Goal: Task Accomplishment & Management: Manage account settings

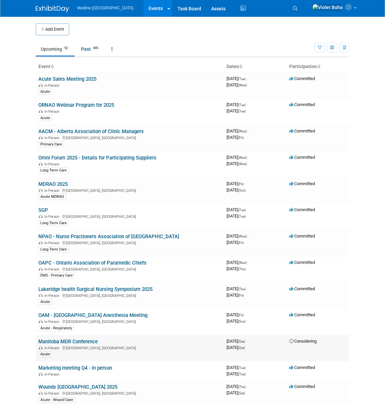
click at [86, 300] on link "Manitoba MDR Conference" at bounding box center [67, 342] width 59 height 6
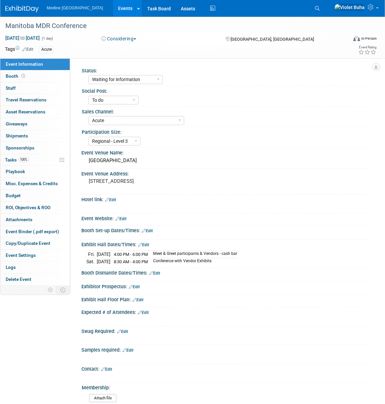
select select "Waiting for information"
select select "To do"
select select "Acute"
select select "Regional - Level 3"
click at [26, 89] on link "0 Staff 0" at bounding box center [34, 88] width 69 height 12
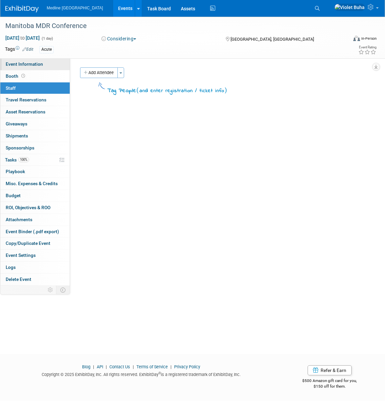
click at [36, 66] on span "Event Information" at bounding box center [24, 63] width 37 height 5
select select "Waiting for information"
select select "To do"
select select "Acute"
select select "Regional - Level 3"
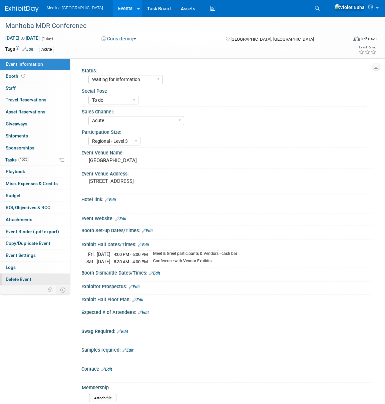
click at [19, 280] on span "Delete Event" at bounding box center [19, 279] width 26 height 5
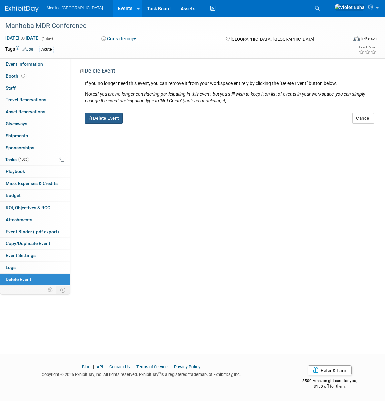
drag, startPoint x: 112, startPoint y: 123, endPoint x: 112, endPoint y: 118, distance: 5.3
click at [112, 122] on button "Delete Event" at bounding box center [104, 118] width 38 height 11
click at [148, 125] on link "Yes" at bounding box center [145, 123] width 19 height 11
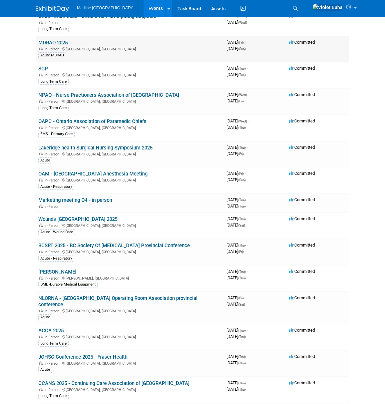
scroll to position [142, 0]
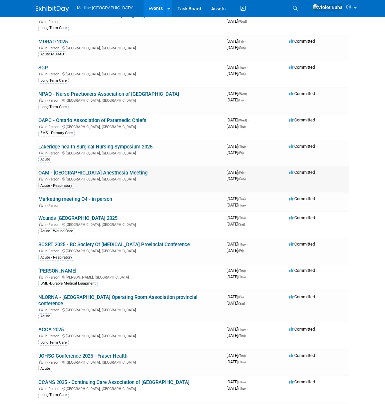
click at [68, 173] on link "OAM - [GEOGRAPHIC_DATA] Anesthesia Meeting" at bounding box center [92, 173] width 109 height 6
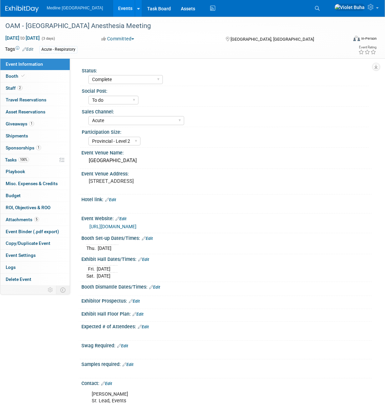
select select "Complete"
select select "To do"
select select "Acute"
select select "Provincial - Level 2"
click at [42, 92] on link "2 Staff 2" at bounding box center [34, 88] width 69 height 12
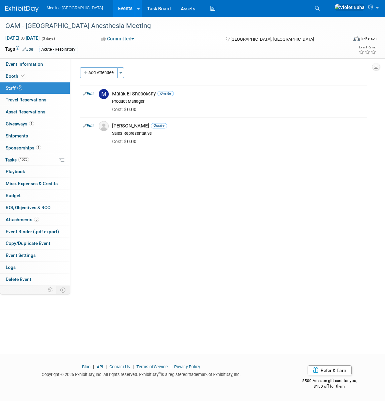
click at [16, 9] on img at bounding box center [21, 9] width 33 height 7
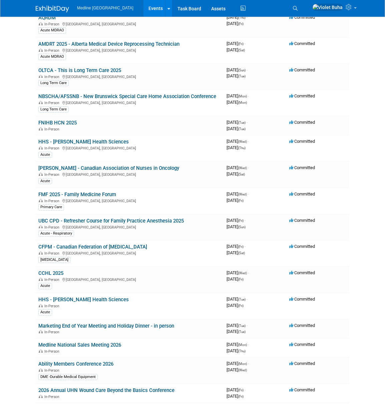
scroll to position [631, 0]
click at [298, 9] on icon at bounding box center [295, 8] width 5 height 5
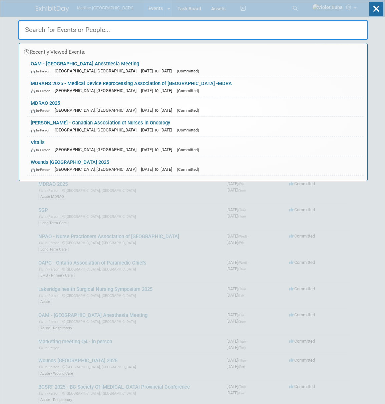
click at [186, 32] on input "text" at bounding box center [193, 29] width 350 height 19
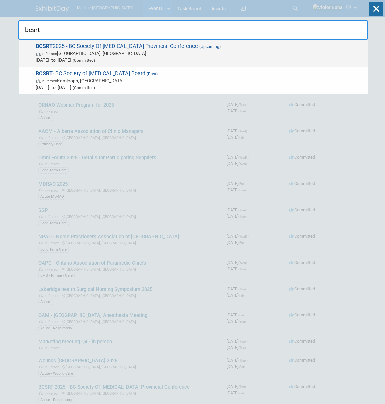
type input "bcsrt"
click at [171, 56] on span "In-Person Langley, Canada" at bounding box center [200, 53] width 329 height 7
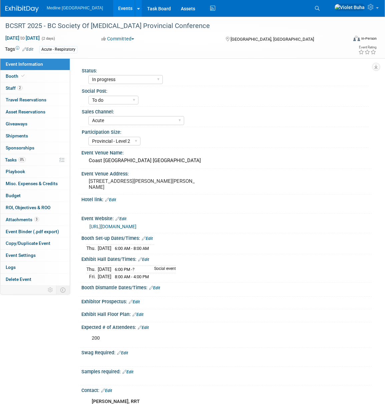
select select "In progress"
select select "To do"
select select "Acute"
select select "Provincial - Level 2"
click at [34, 88] on link "2 Staff 2" at bounding box center [34, 88] width 69 height 12
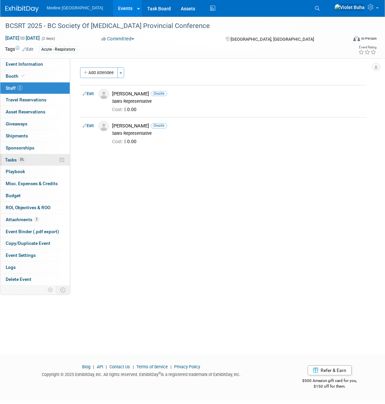
click at [11, 160] on span "Tasks 0%" at bounding box center [15, 159] width 21 height 5
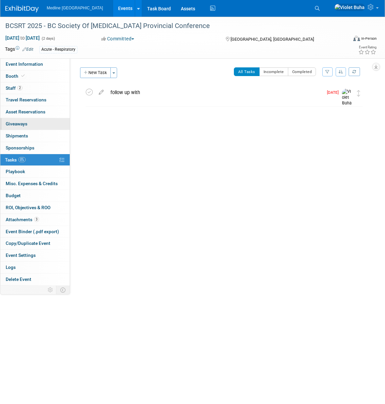
click at [22, 124] on span "Giveaways 0" at bounding box center [17, 123] width 22 height 5
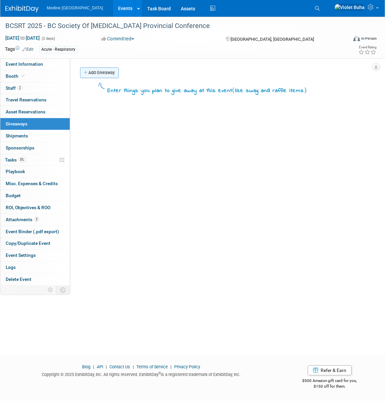
click at [97, 73] on link "Add Giveaway" at bounding box center [99, 72] width 39 height 11
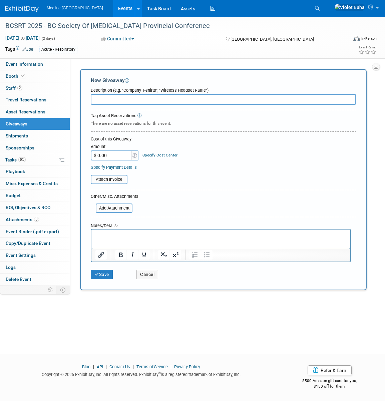
click at [122, 102] on input "text" at bounding box center [223, 99] width 265 height 11
type input "[PERSON_NAME]'s address"
click at [101, 237] on p "Rich Text Area. Press ALT-0 for help." at bounding box center [220, 235] width 251 height 7
click at [147, 236] on p "[STREET_ADDRESS]" at bounding box center [220, 235] width 251 height 7
click at [132, 242] on p "[GEOGRAPHIC_DATA]" at bounding box center [220, 242] width 251 height 7
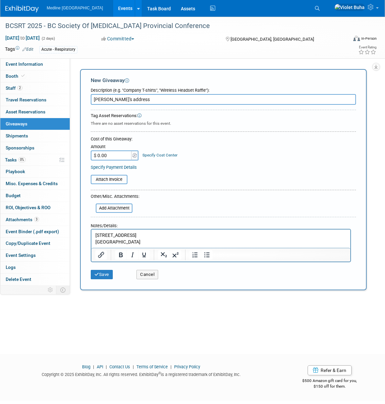
click at [138, 242] on p "[GEOGRAPHIC_DATA]" at bounding box center [220, 242] width 251 height 7
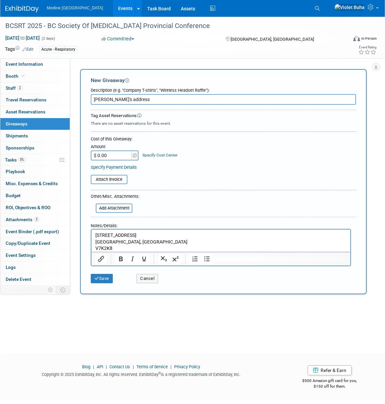
click at [104, 249] on p "V7K2K8" at bounding box center [220, 248] width 251 height 7
click at [99, 278] on button "Save" at bounding box center [102, 278] width 22 height 9
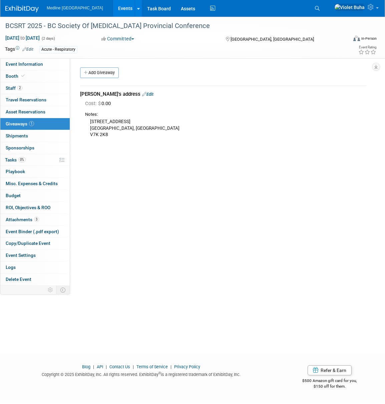
click at [142, 95] on link "Edit" at bounding box center [147, 94] width 11 height 5
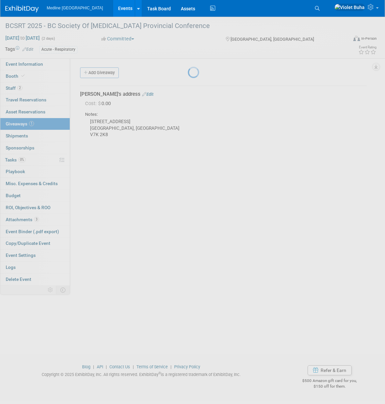
click at [188, 95] on div at bounding box center [192, 202] width 9 height 404
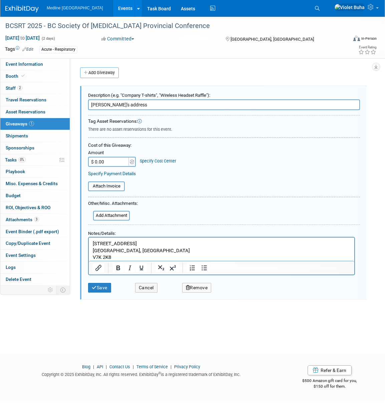
click at [126, 257] on p "[STREET_ADDRESS]" at bounding box center [222, 250] width 258 height 21
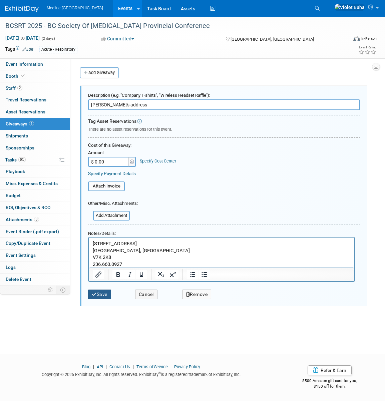
click at [104, 294] on button "Save" at bounding box center [99, 295] width 23 height 10
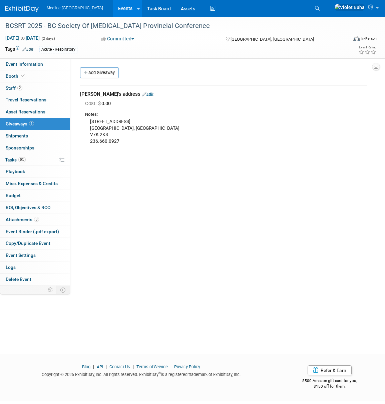
drag, startPoint x: 335, startPoint y: 6, endPoint x: 307, endPoint y: 9, distance: 27.9
click at [320, 6] on icon at bounding box center [317, 8] width 5 height 5
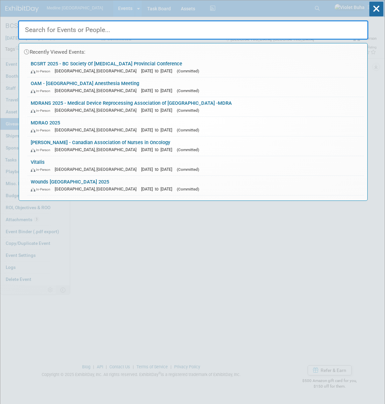
click at [126, 30] on input "text" at bounding box center [193, 29] width 350 height 19
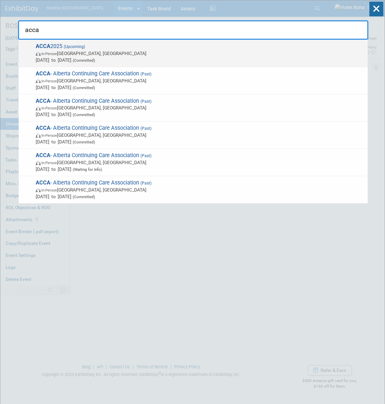
type input "acca"
click at [83, 53] on span "In-Person [GEOGRAPHIC_DATA], [GEOGRAPHIC_DATA]" at bounding box center [200, 53] width 329 height 7
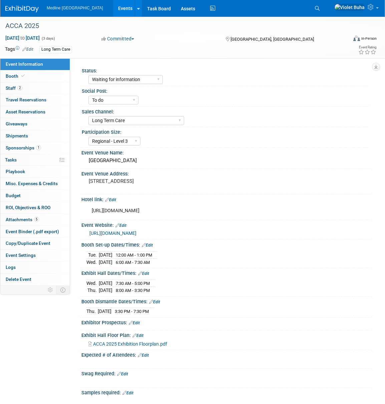
select select "Waiting for information"
select select "To do"
select select "Long Term Care"
select select "Regional - Level 3"
click at [150, 79] on select "Waiting for information In progress Need to order Samples/Swag Complete" at bounding box center [125, 79] width 74 height 9
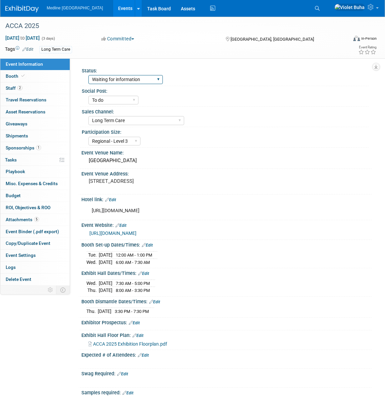
select select "Need to order Samples/Swag"
click at [88, 75] on select "Waiting for information In progress Need to order Samples/Swag Complete" at bounding box center [125, 79] width 74 height 9
click at [11, 89] on span "Staff 2" at bounding box center [14, 87] width 17 height 5
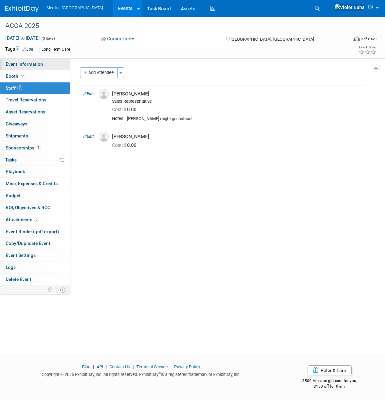
click at [25, 63] on span "Event Information" at bounding box center [24, 63] width 37 height 5
select select "Need to order Samples/Swag"
select select "To do"
select select "Long Term Care"
select select "Regional - Level 3"
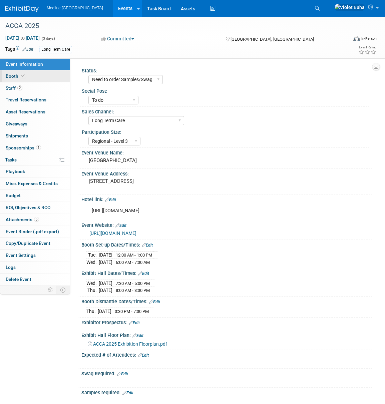
click at [26, 75] on link "Booth" at bounding box center [34, 76] width 69 height 12
select select "1"
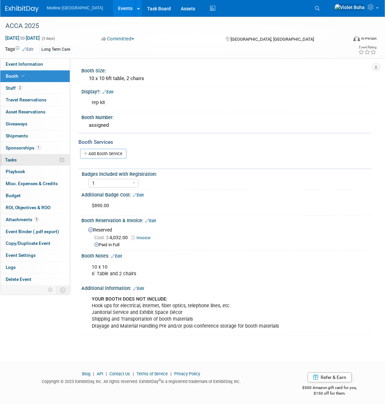
click at [22, 160] on link "0% Tasks 0%" at bounding box center [34, 160] width 69 height 12
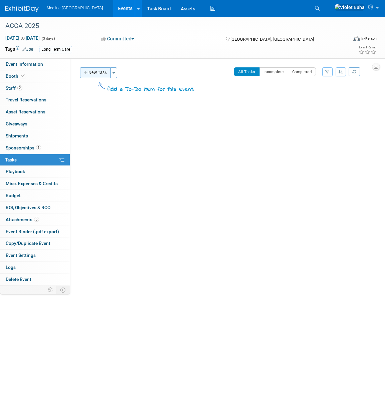
click at [102, 73] on button "New Task" at bounding box center [95, 72] width 31 height 11
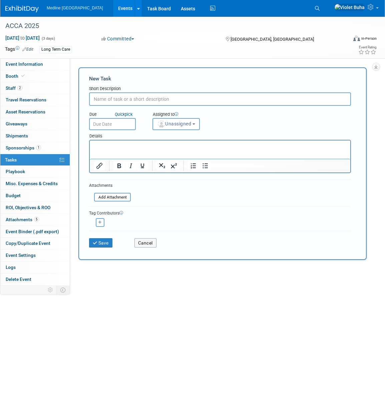
click at [133, 101] on input "text" at bounding box center [220, 98] width 262 height 13
type input "sample order"
click at [169, 120] on button "Unassigned" at bounding box center [175, 124] width 47 height 12
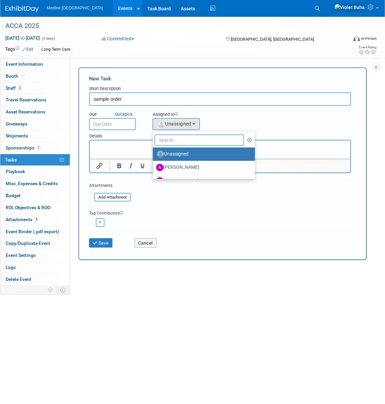
click at [174, 139] on input "text" at bounding box center [198, 139] width 89 height 11
type input "Violet"
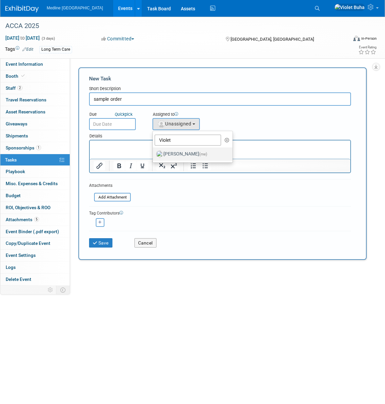
click at [187, 157] on label "Violet Buha (me)" at bounding box center [191, 154] width 70 height 11
click at [154, 155] on input "Violet Buha (me)" at bounding box center [151, 153] width 4 height 4
select select "83b9ebe3-1f55-4182-aebd-dfdf9a1e5ee7"
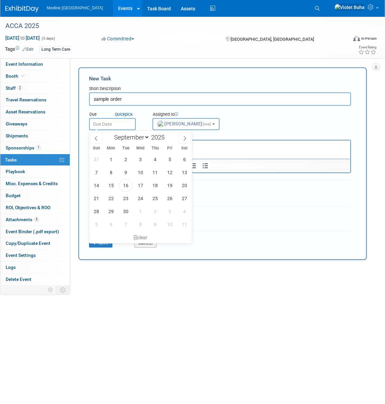
click at [113, 123] on input "text" at bounding box center [112, 124] width 47 height 12
click at [185, 137] on icon at bounding box center [184, 138] width 5 height 5
select select "9"
click at [128, 160] on span "30" at bounding box center [125, 159] width 13 height 13
type input "Sep 30, 2025"
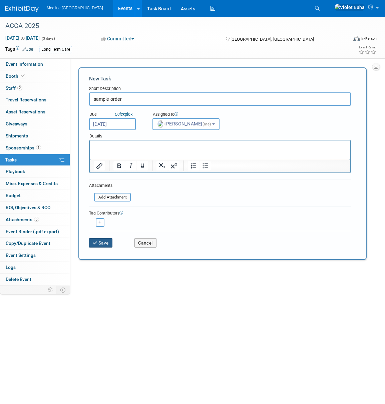
click at [102, 243] on button "Save" at bounding box center [100, 242] width 23 height 9
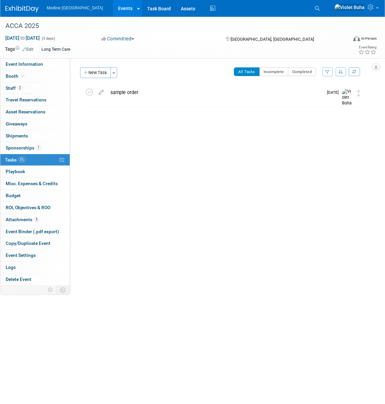
click at [16, 7] on img at bounding box center [21, 9] width 33 height 7
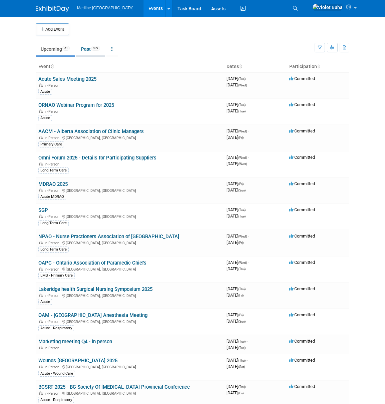
click at [89, 48] on link "Past 499" at bounding box center [90, 49] width 29 height 13
